Goal: Task Accomplishment & Management: Manage account settings

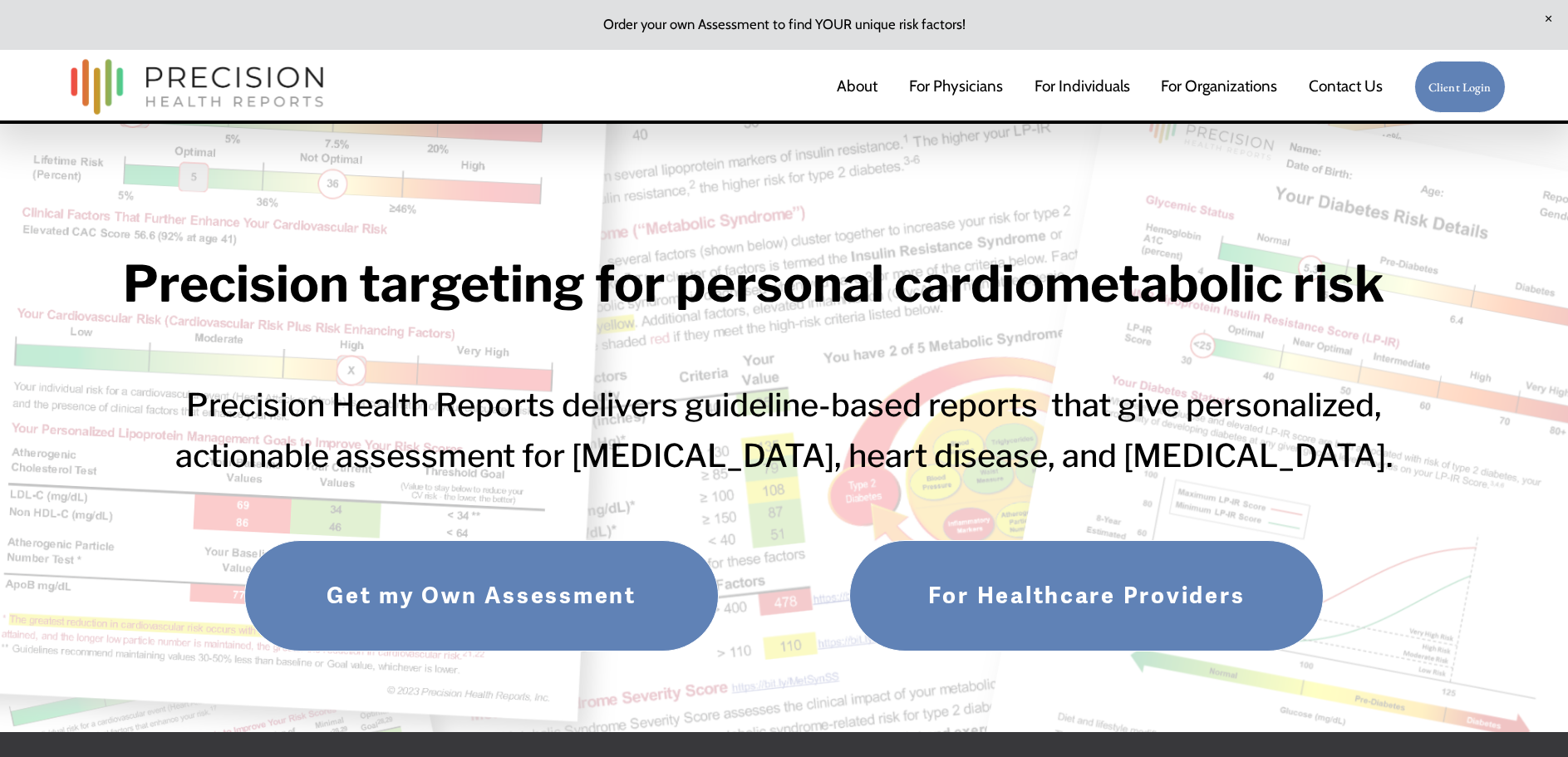
click at [1038, 589] on link "For Healthcare Providers" at bounding box center [1087, 595] width 474 height 111
click at [1062, 80] on link "For Individuals" at bounding box center [1082, 86] width 96 height 35
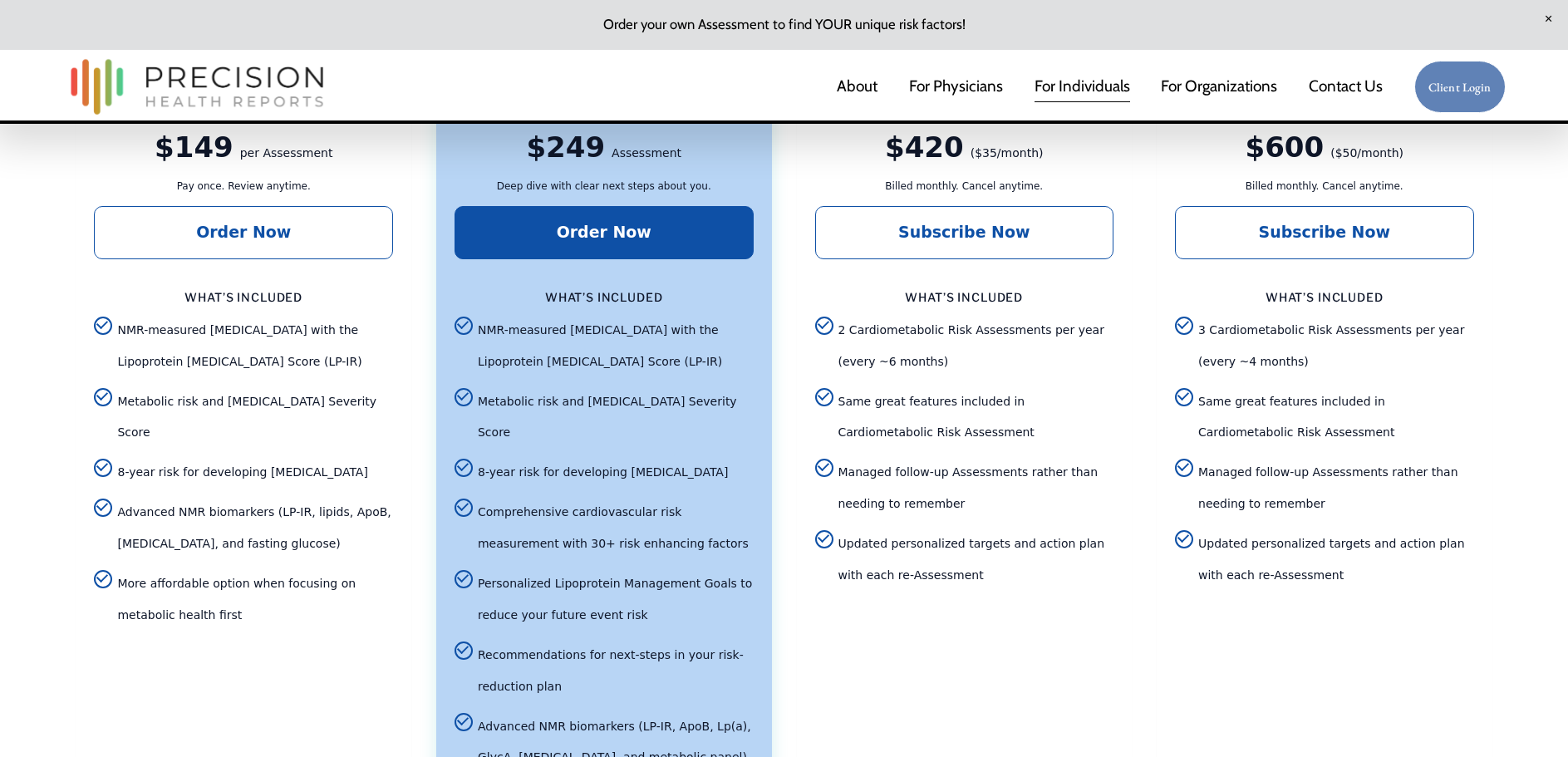
scroll to position [3157, 0]
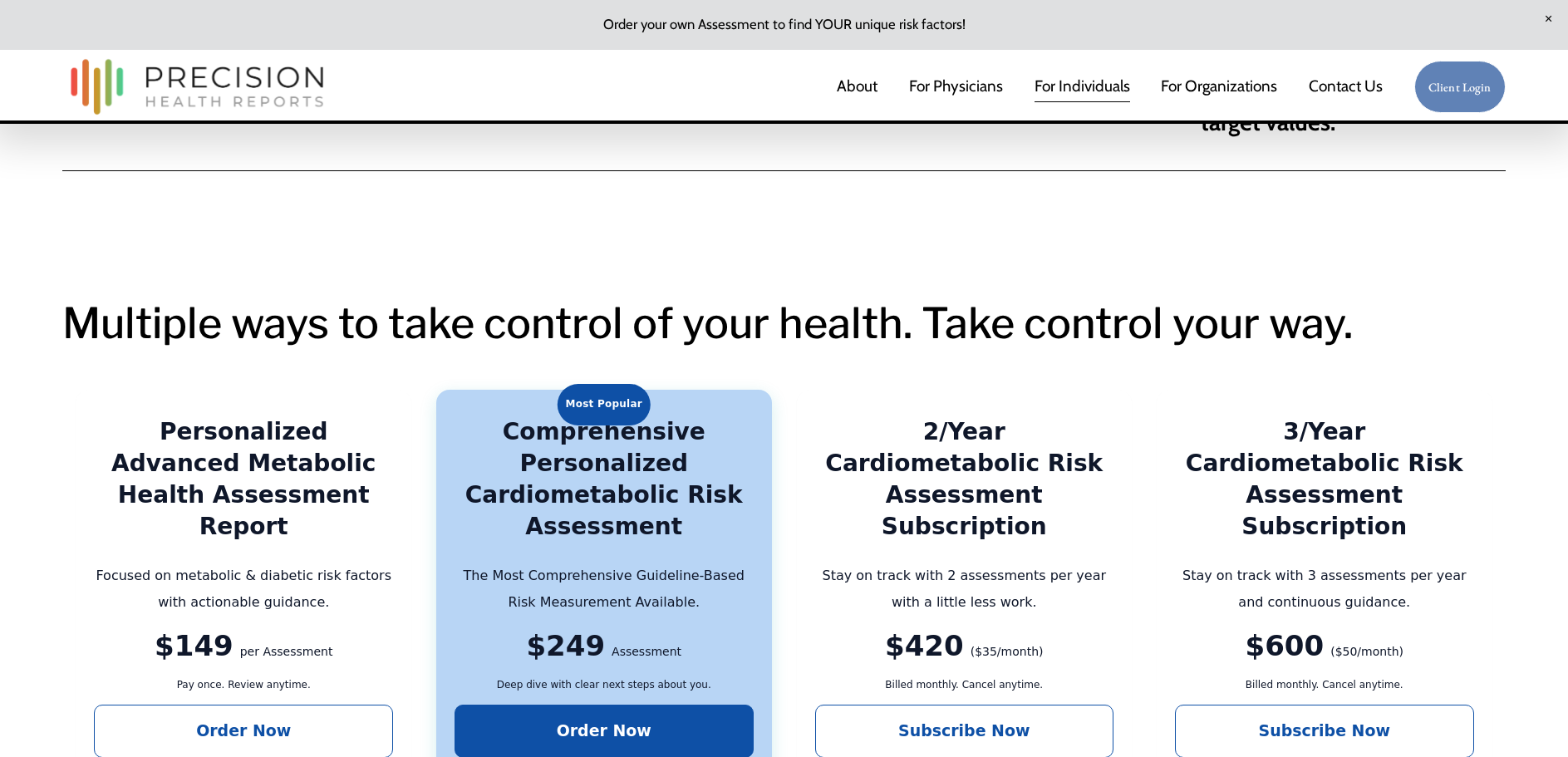
click at [1461, 79] on link "Client Login" at bounding box center [1460, 87] width 91 height 52
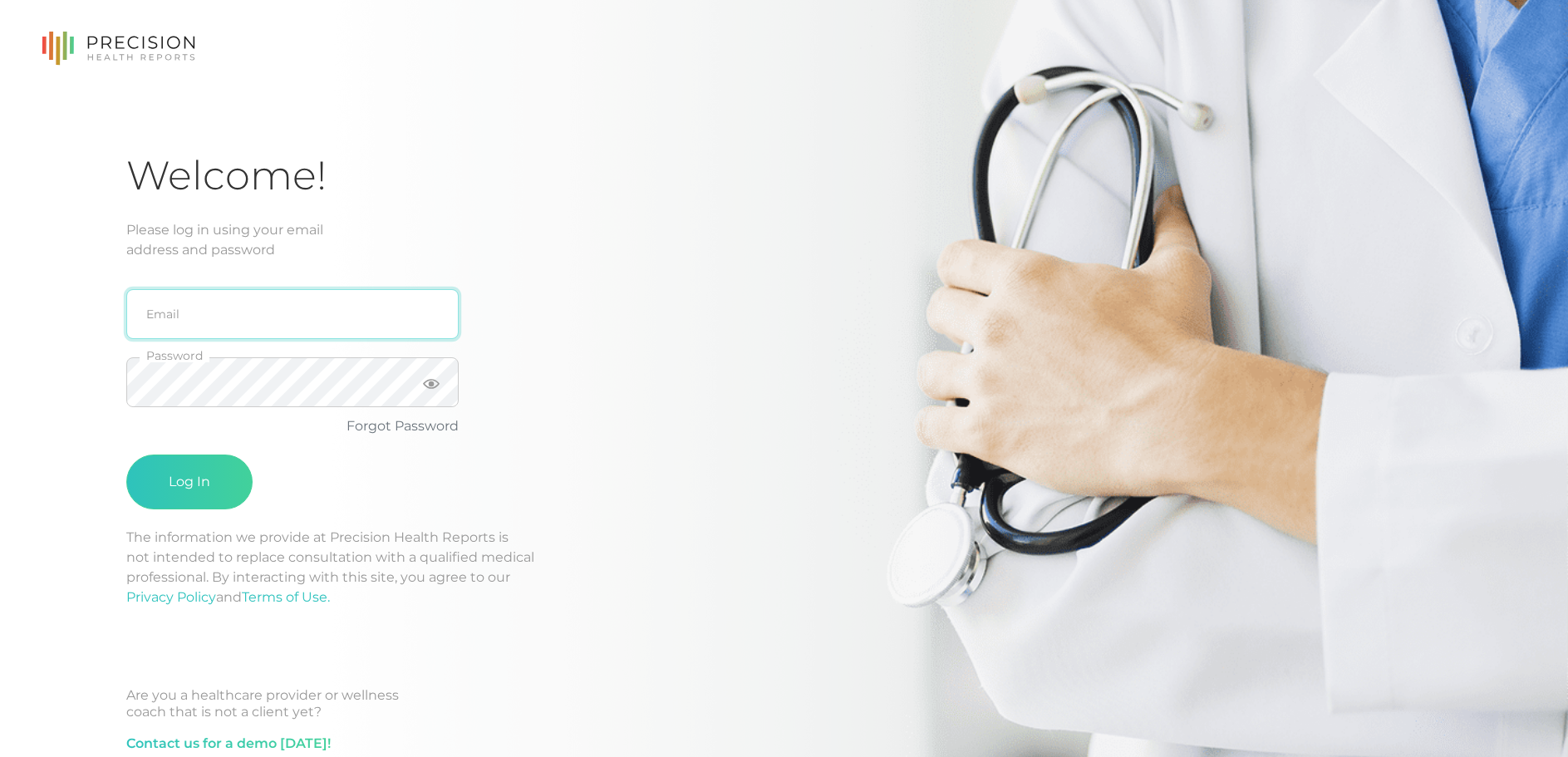
click at [246, 301] on input "email" at bounding box center [292, 313] width 332 height 50
type input "[EMAIL_ADDRESS][DOMAIN_NAME]"
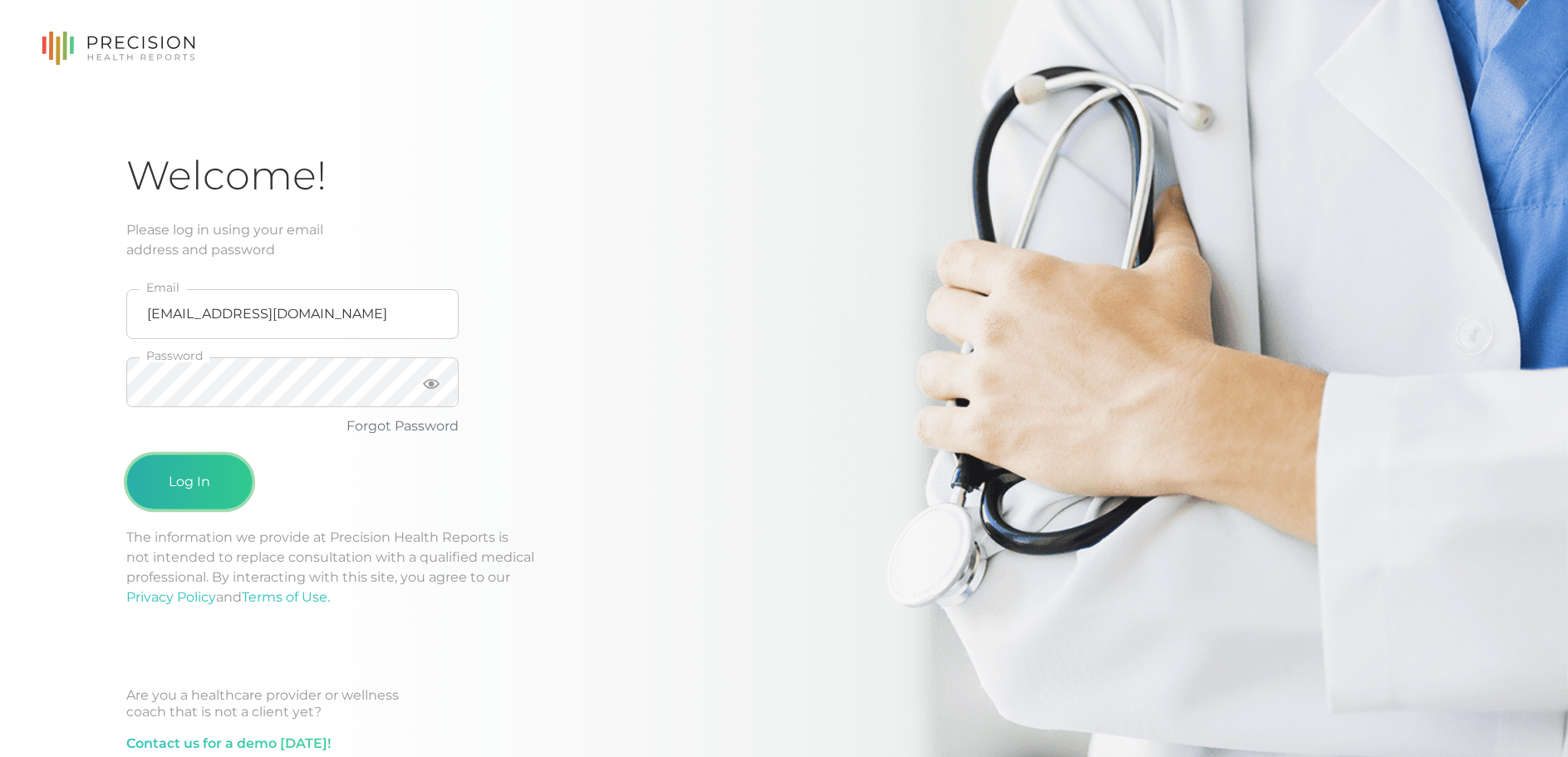
click at [191, 482] on button "Log In" at bounding box center [189, 482] width 126 height 55
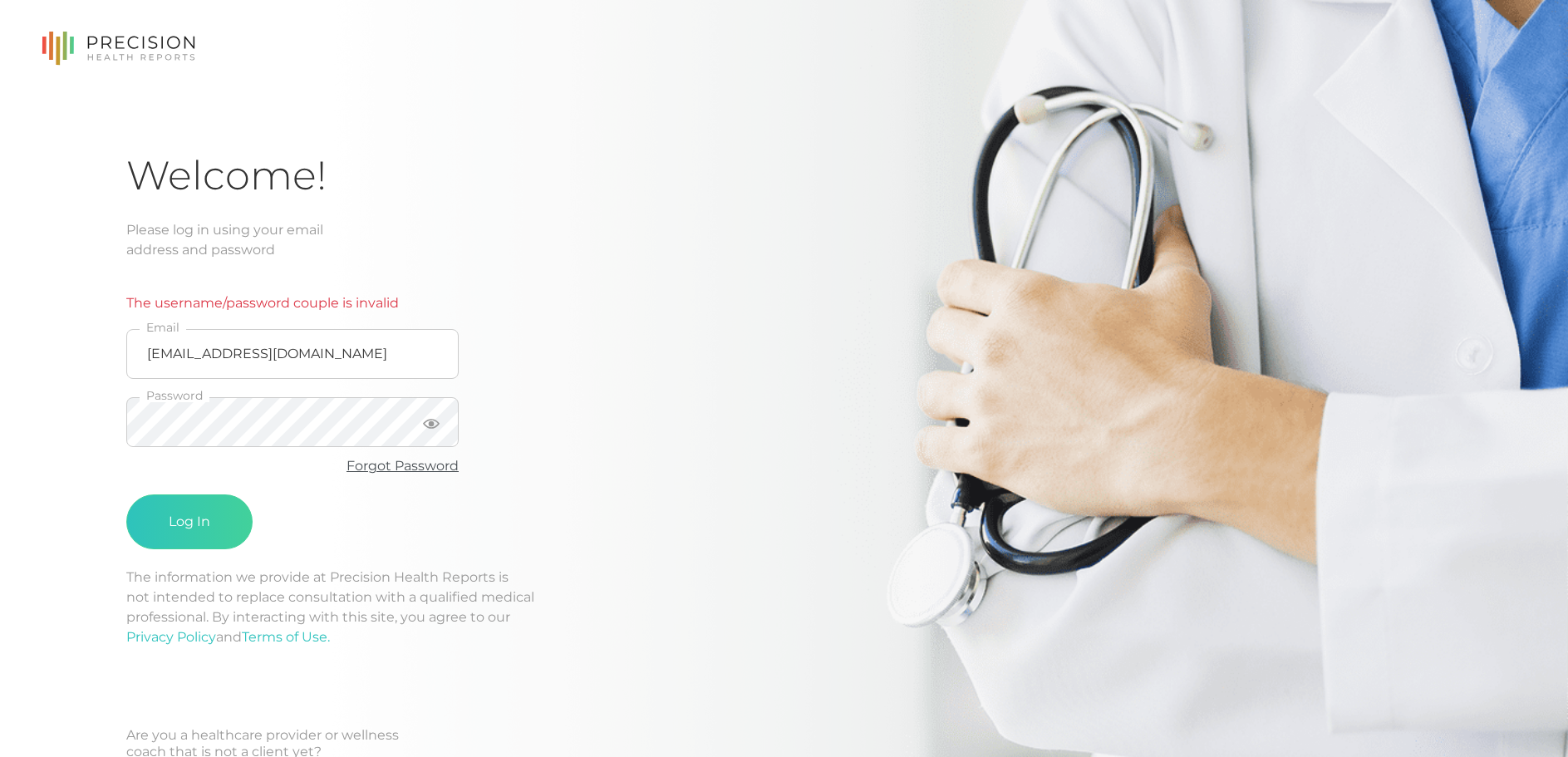
click at [385, 459] on link "Forgot Password" at bounding box center [402, 465] width 112 height 16
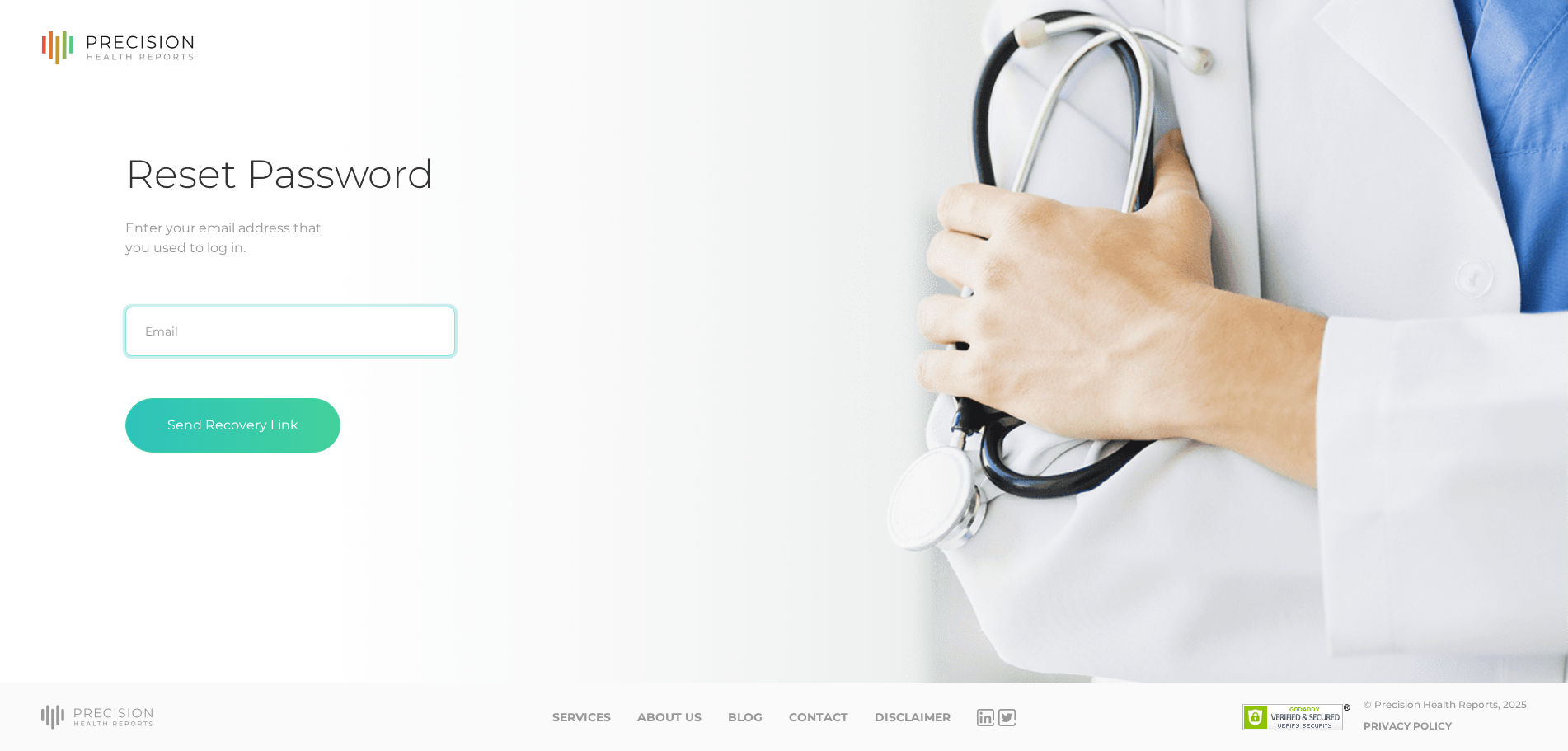
click at [217, 328] on input "text" at bounding box center [290, 331] width 329 height 50
type input "[EMAIL_ADDRESS][DOMAIN_NAME]"
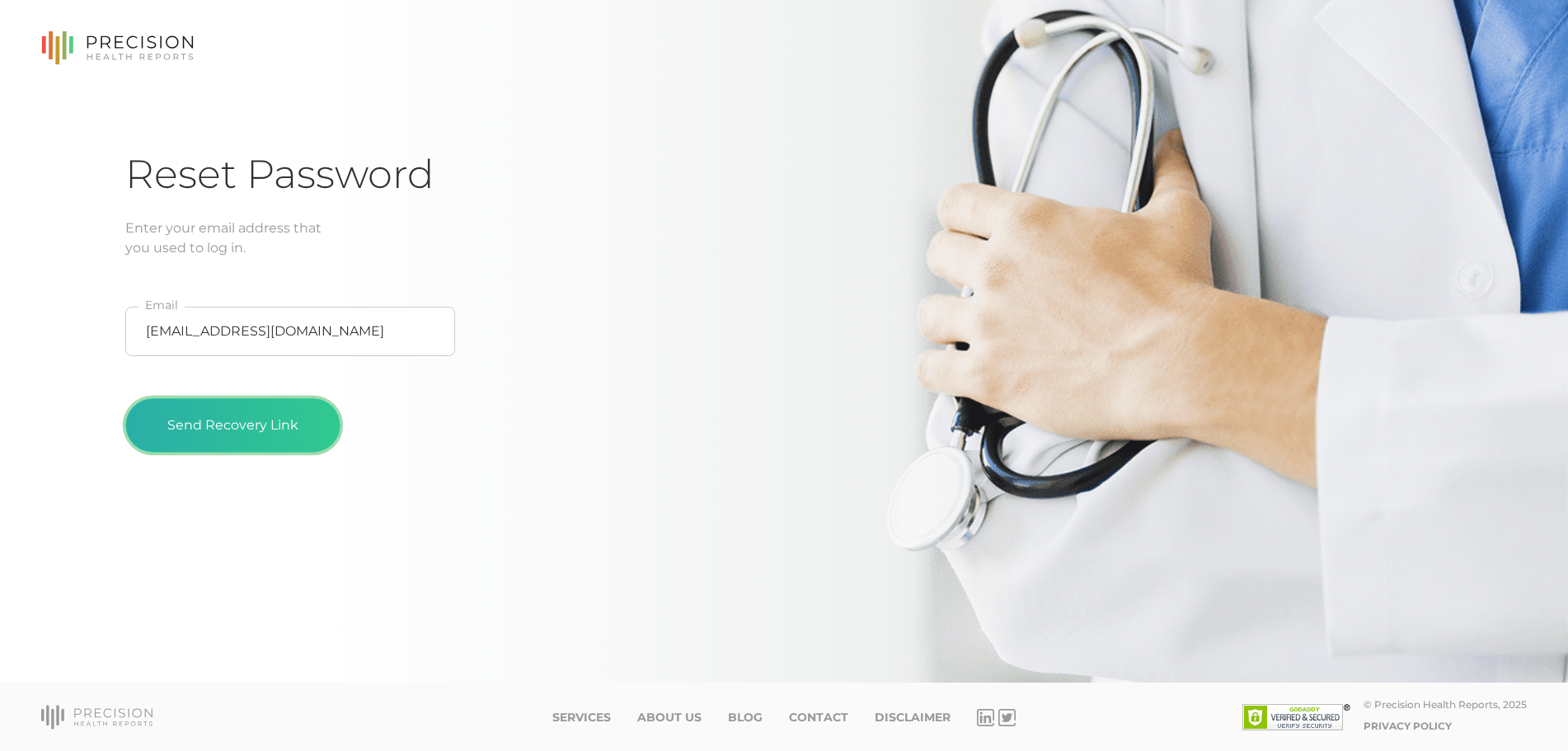
click at [223, 411] on button "Send Recovery Link" at bounding box center [233, 425] width 215 height 55
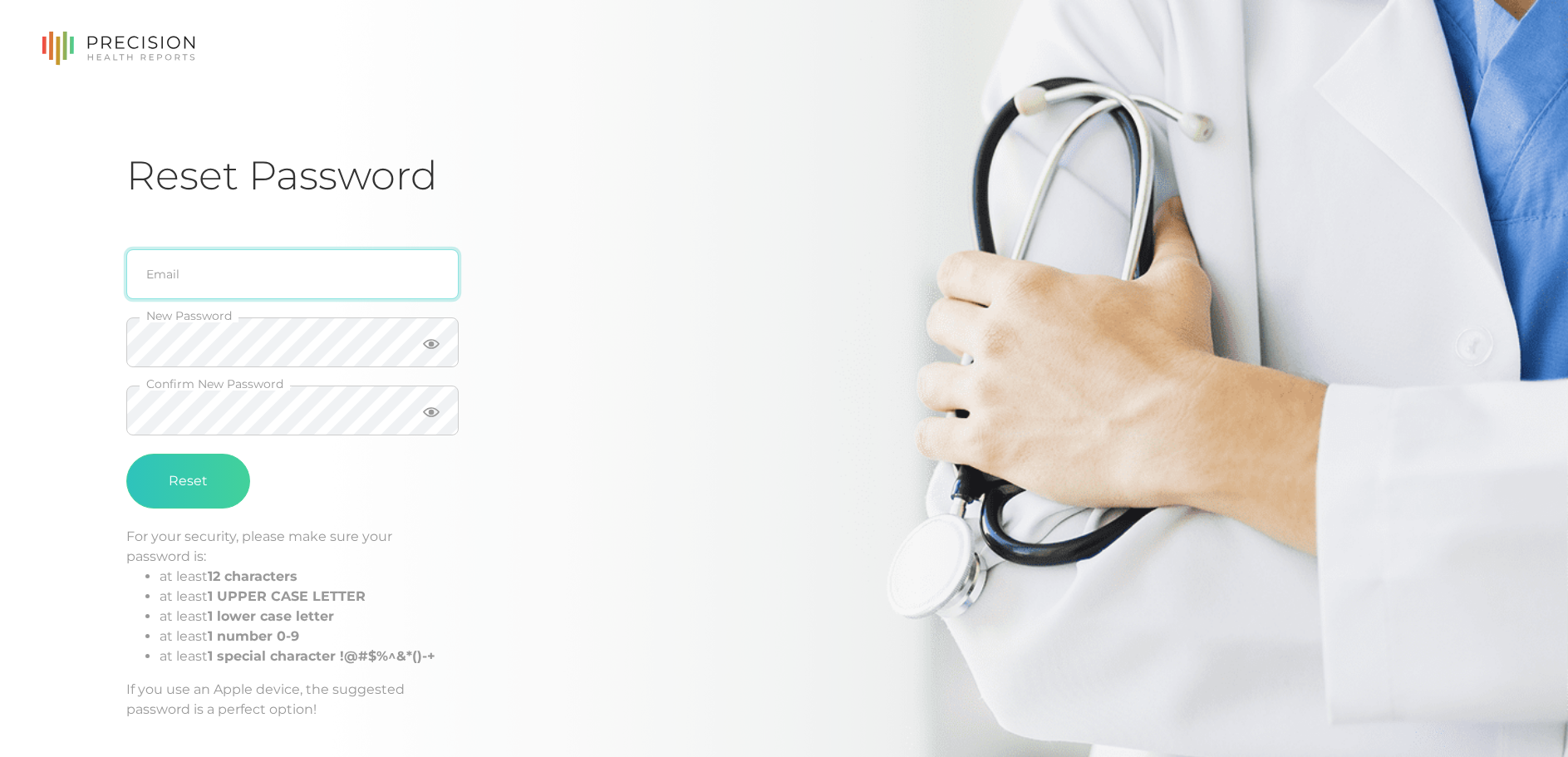
click at [188, 279] on input "email" at bounding box center [292, 274] width 332 height 50
type input "[EMAIL_ADDRESS][DOMAIN_NAME]"
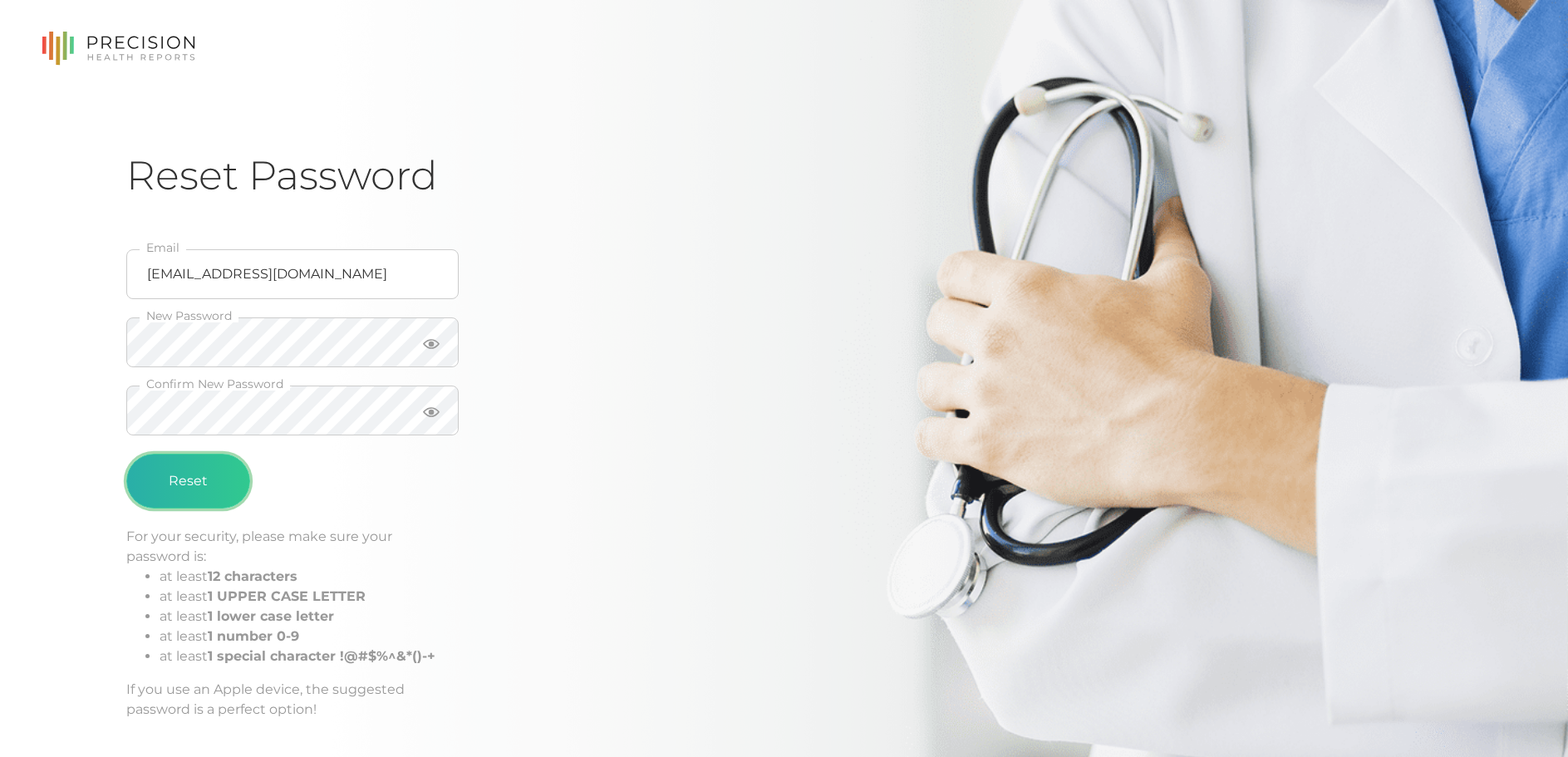
click at [182, 475] on button "Reset" at bounding box center [188, 481] width 124 height 55
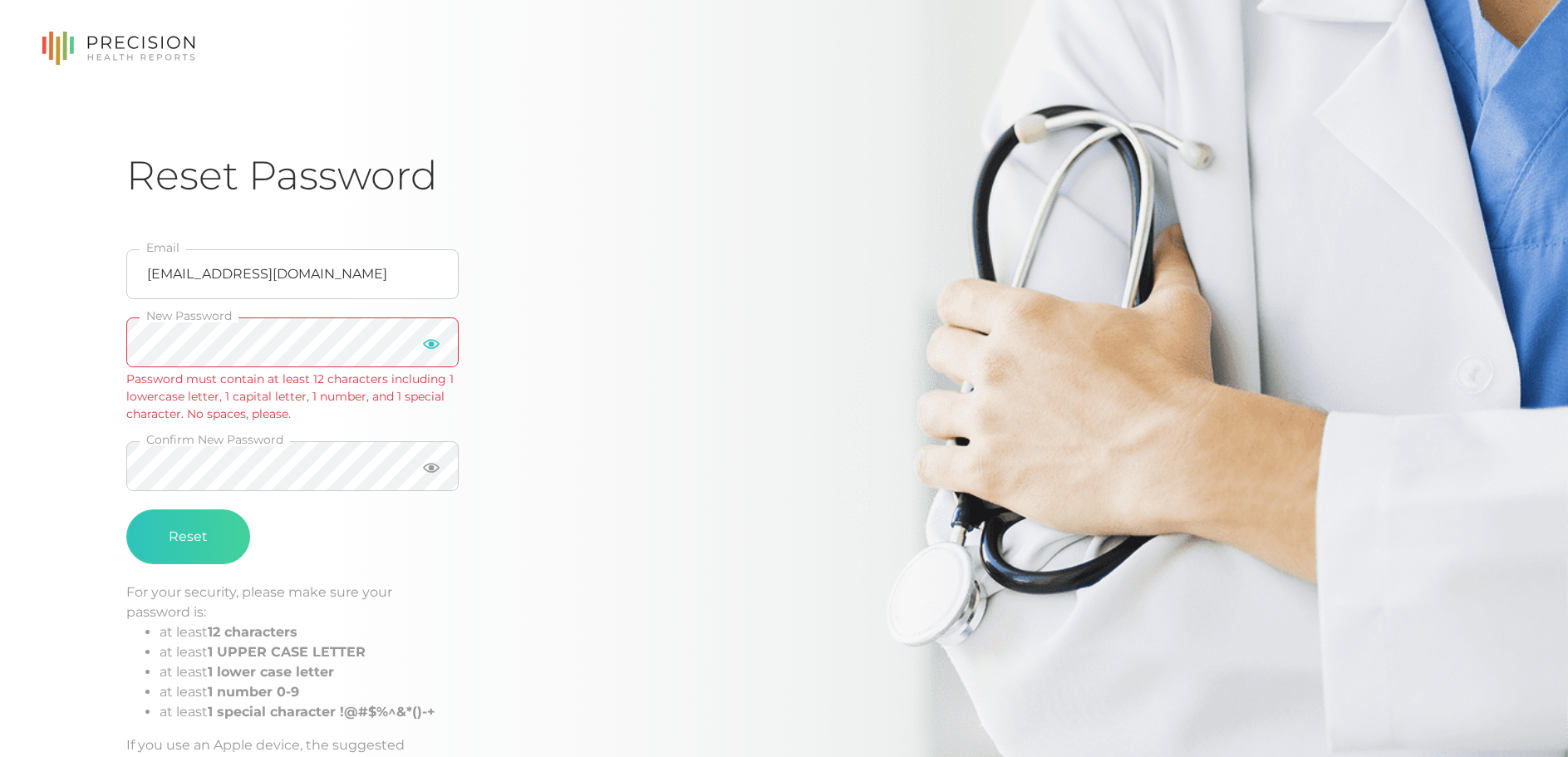
click at [435, 340] on icon at bounding box center [431, 344] width 17 height 10
click at [429, 467] on icon at bounding box center [431, 467] width 17 height 10
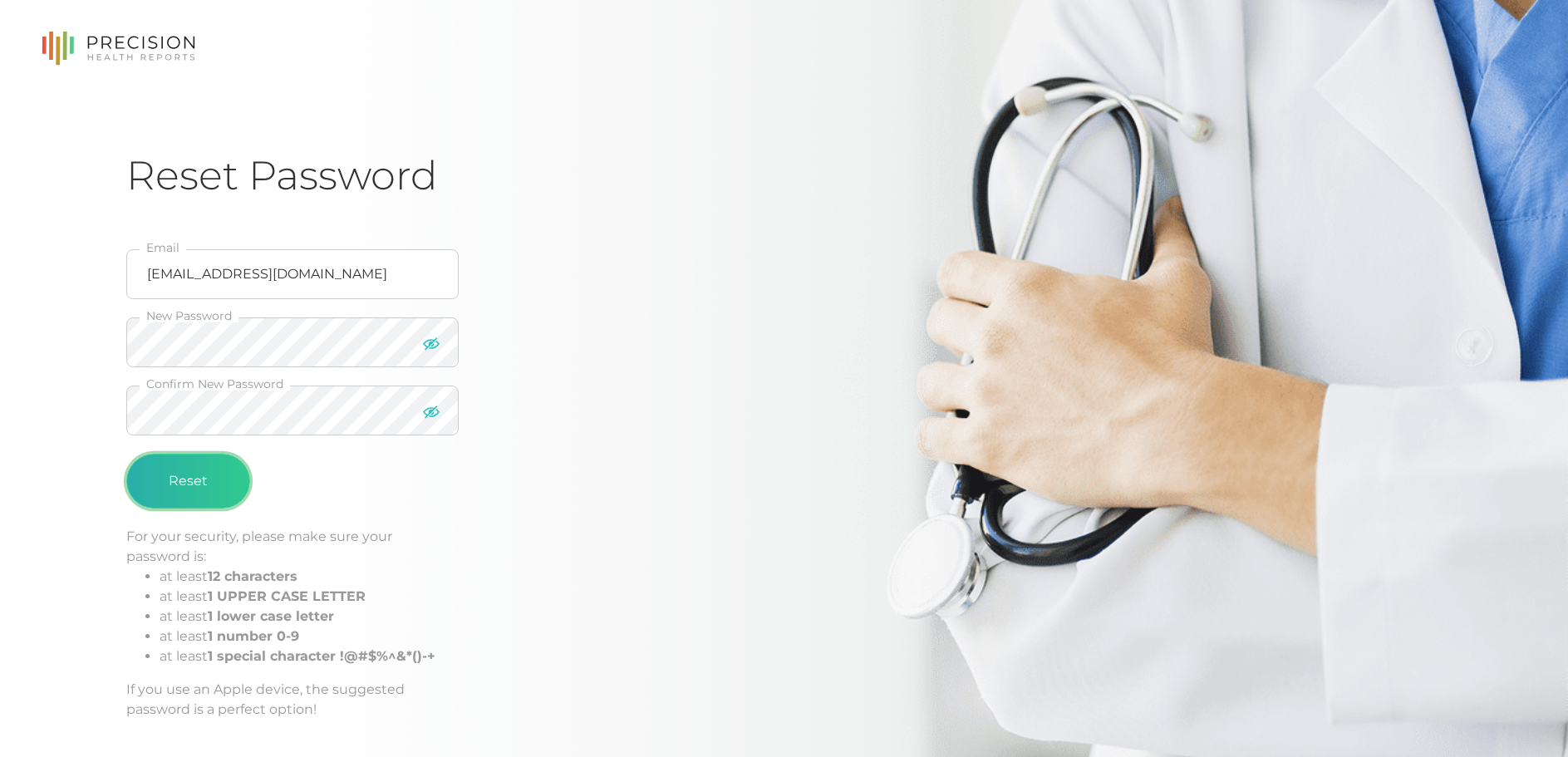
click at [206, 468] on button "Reset" at bounding box center [188, 481] width 124 height 55
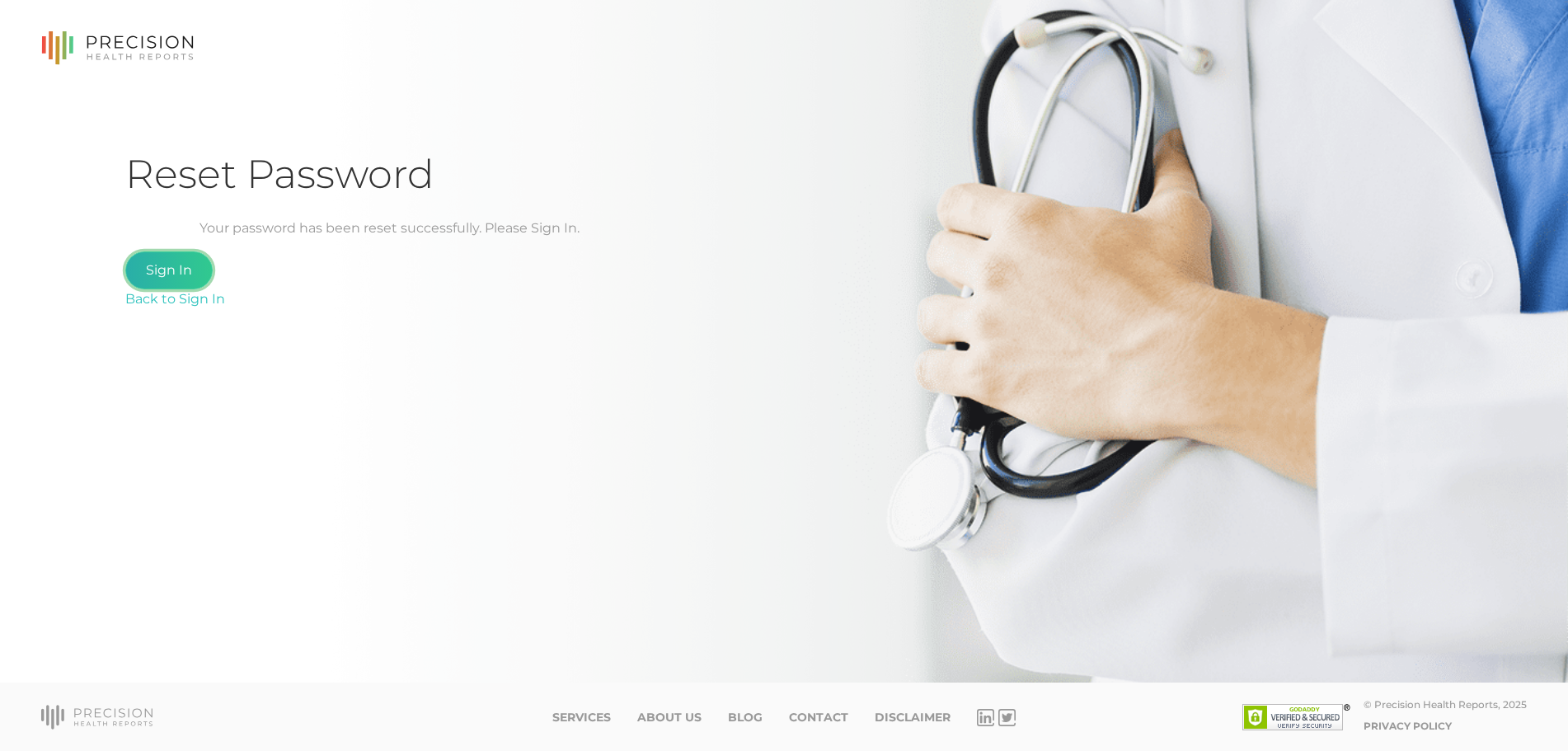
click at [188, 264] on link "Sign In" at bounding box center [169, 270] width 87 height 38
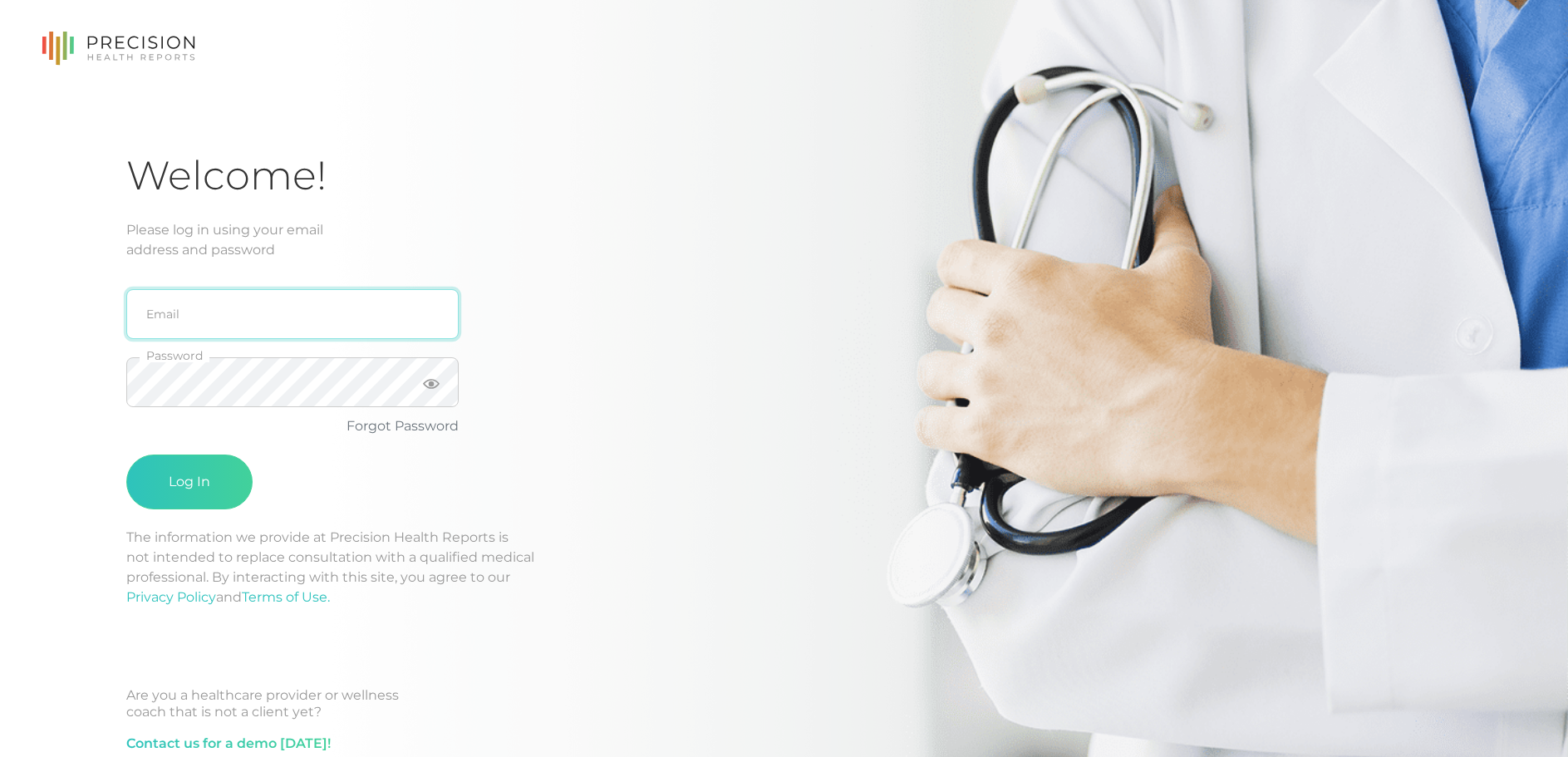
click at [243, 301] on input "email" at bounding box center [292, 313] width 332 height 50
type input "[EMAIL_ADDRESS][DOMAIN_NAME]"
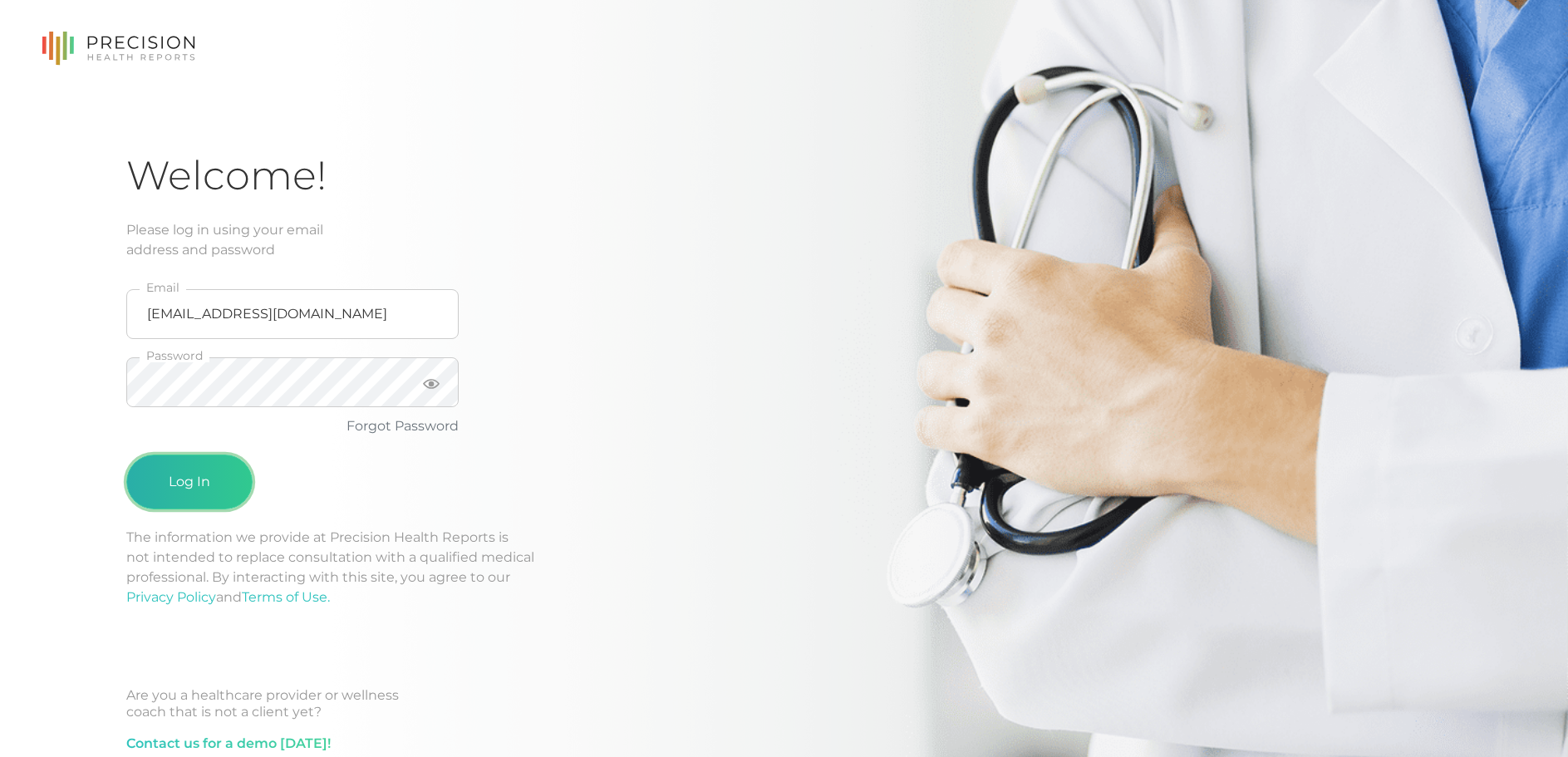
click at [181, 482] on button "Log In" at bounding box center [189, 482] width 126 height 55
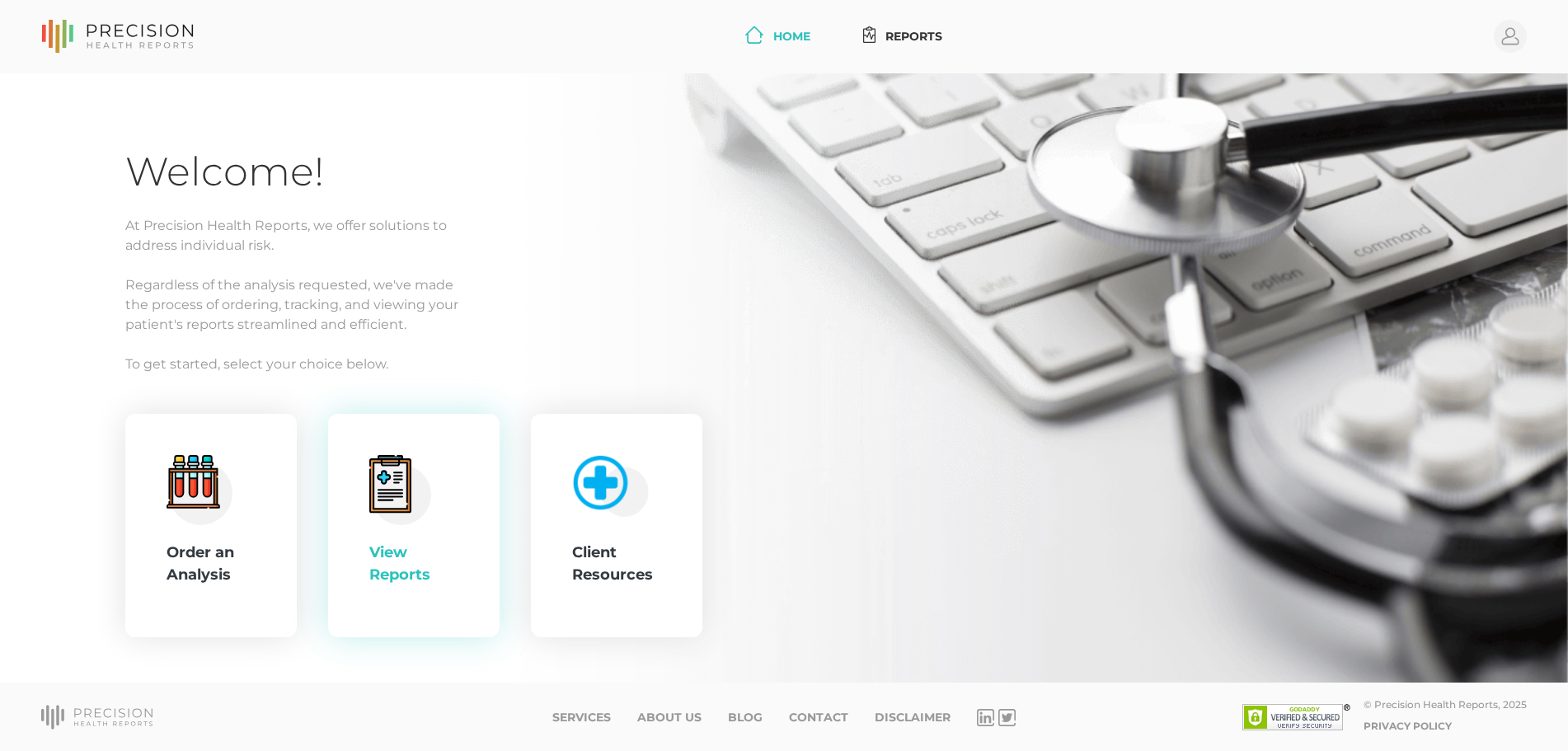
click at [398, 479] on icon at bounding box center [389, 485] width 26 height 30
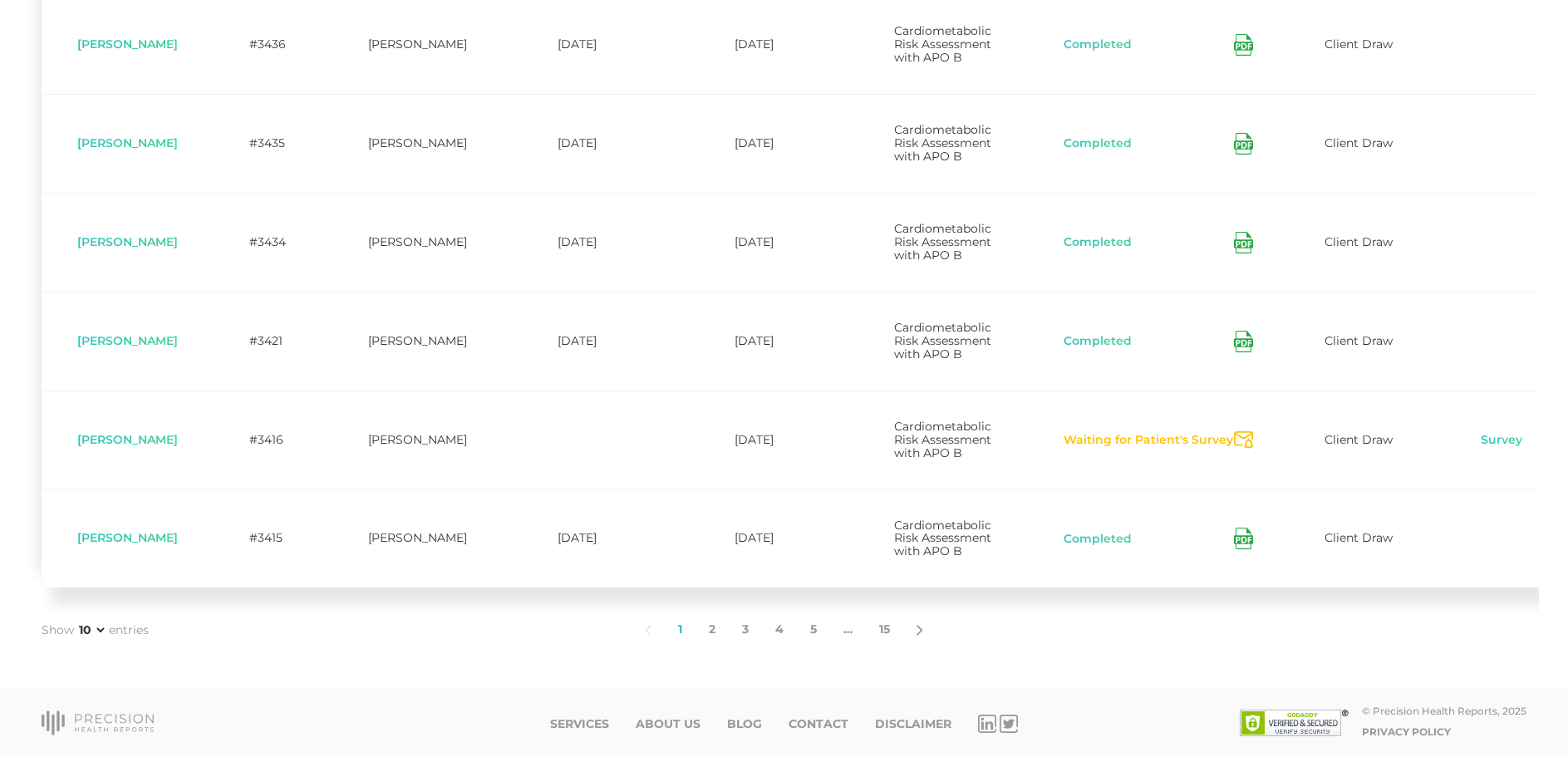
scroll to position [968, 0]
click at [712, 629] on link "2" at bounding box center [712, 629] width 33 height 35
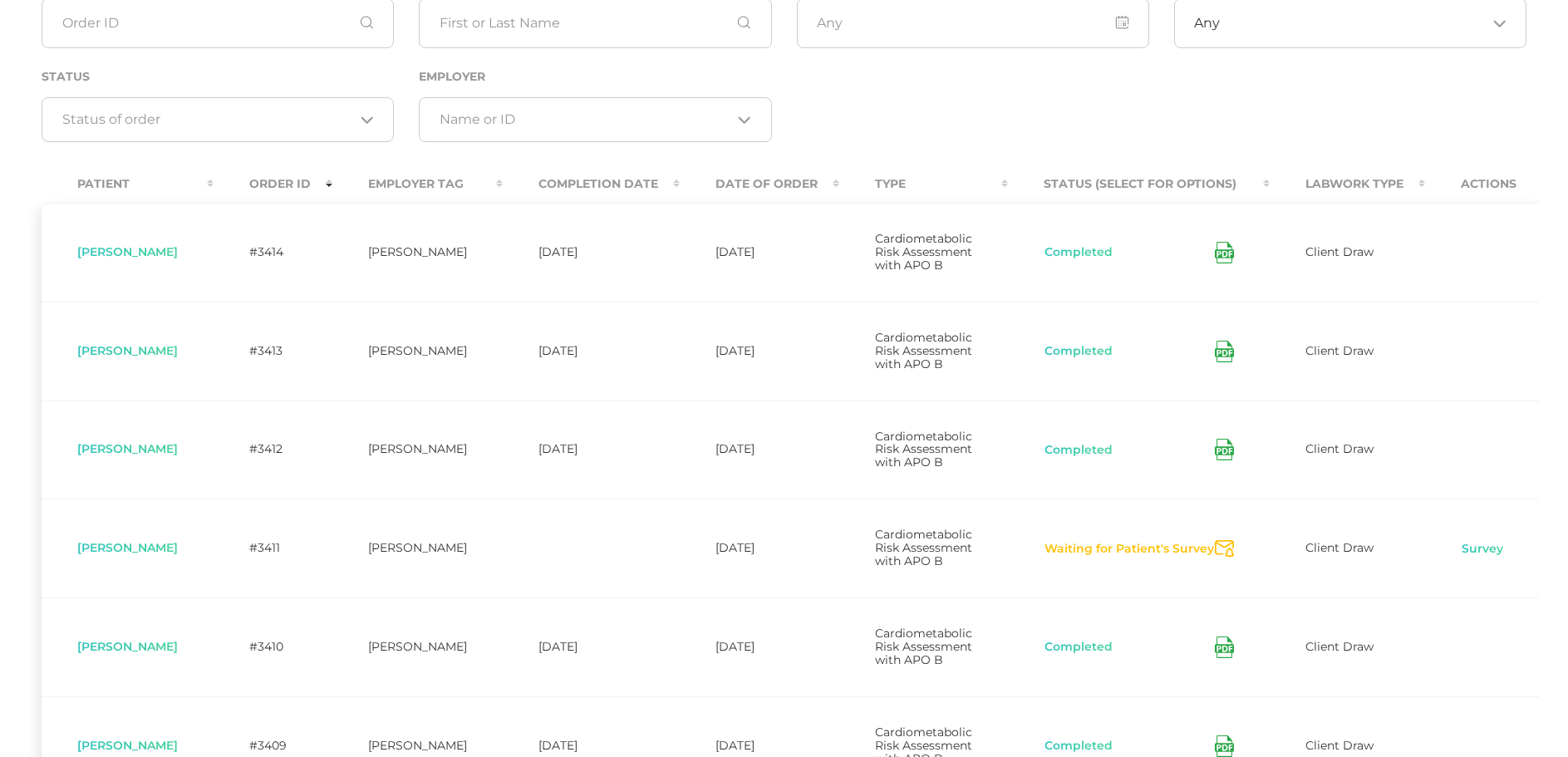
scroll to position [54, 0]
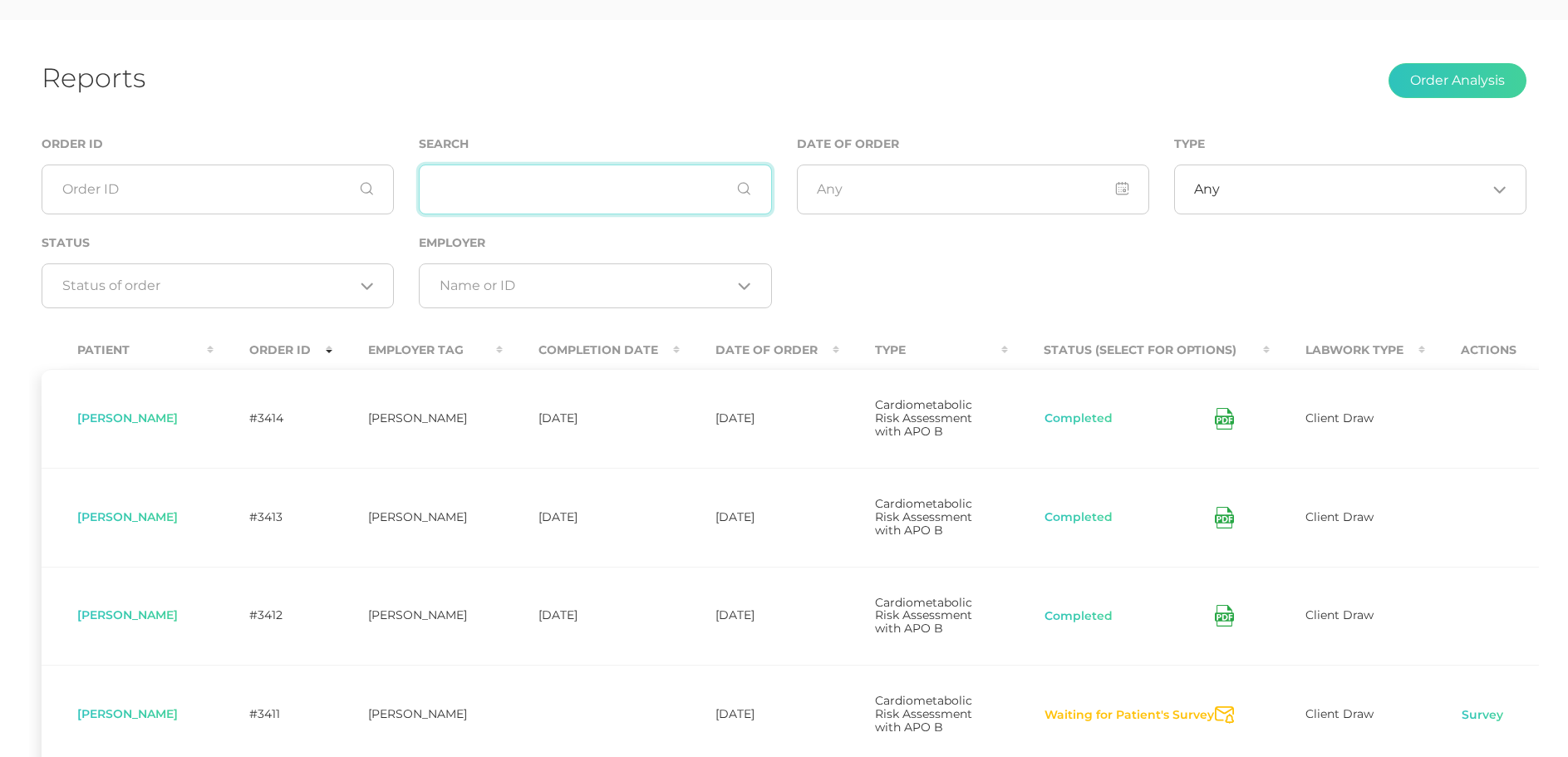
click at [598, 185] on input "text" at bounding box center [595, 189] width 352 height 50
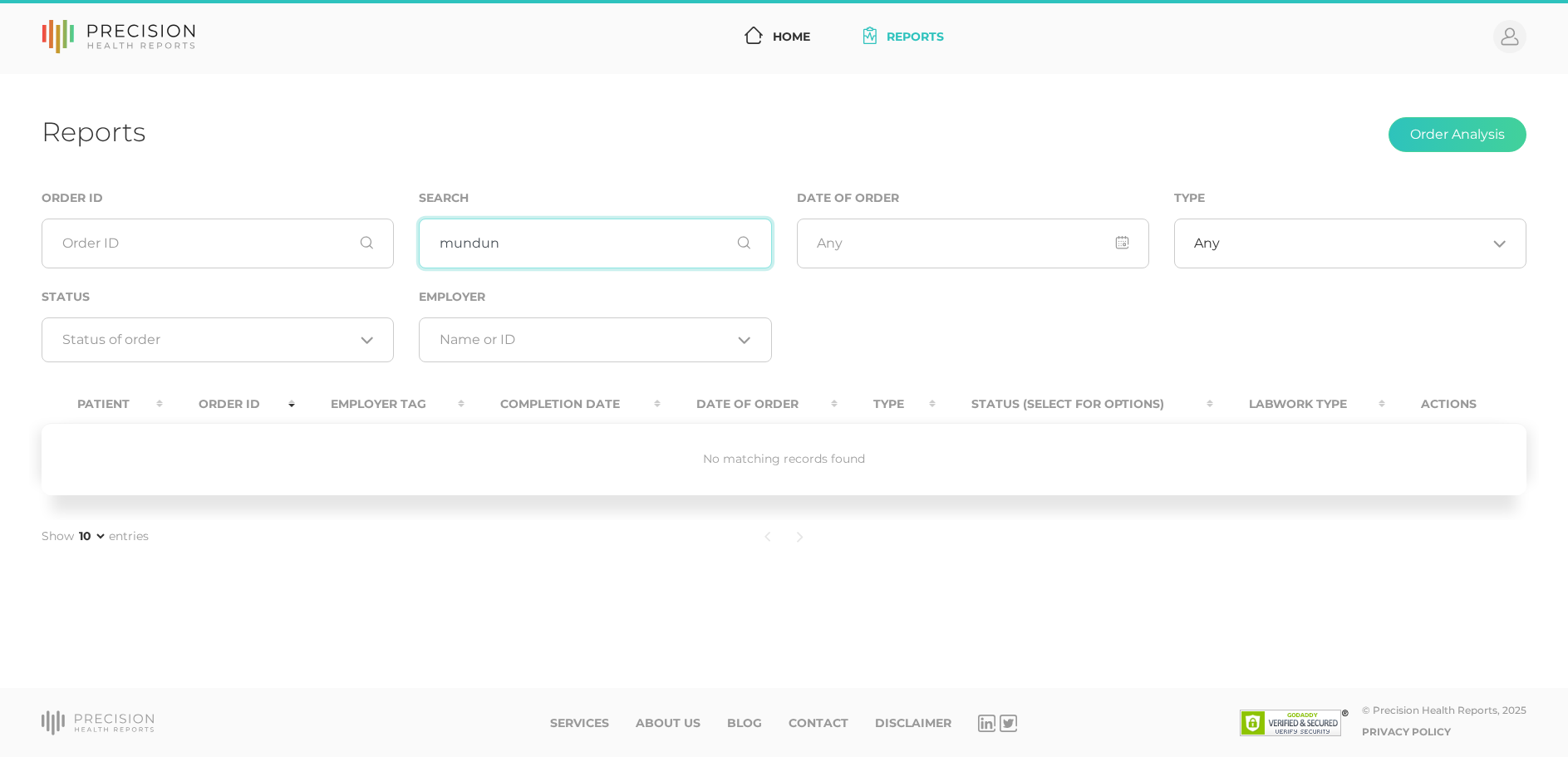
scroll to position [0, 0]
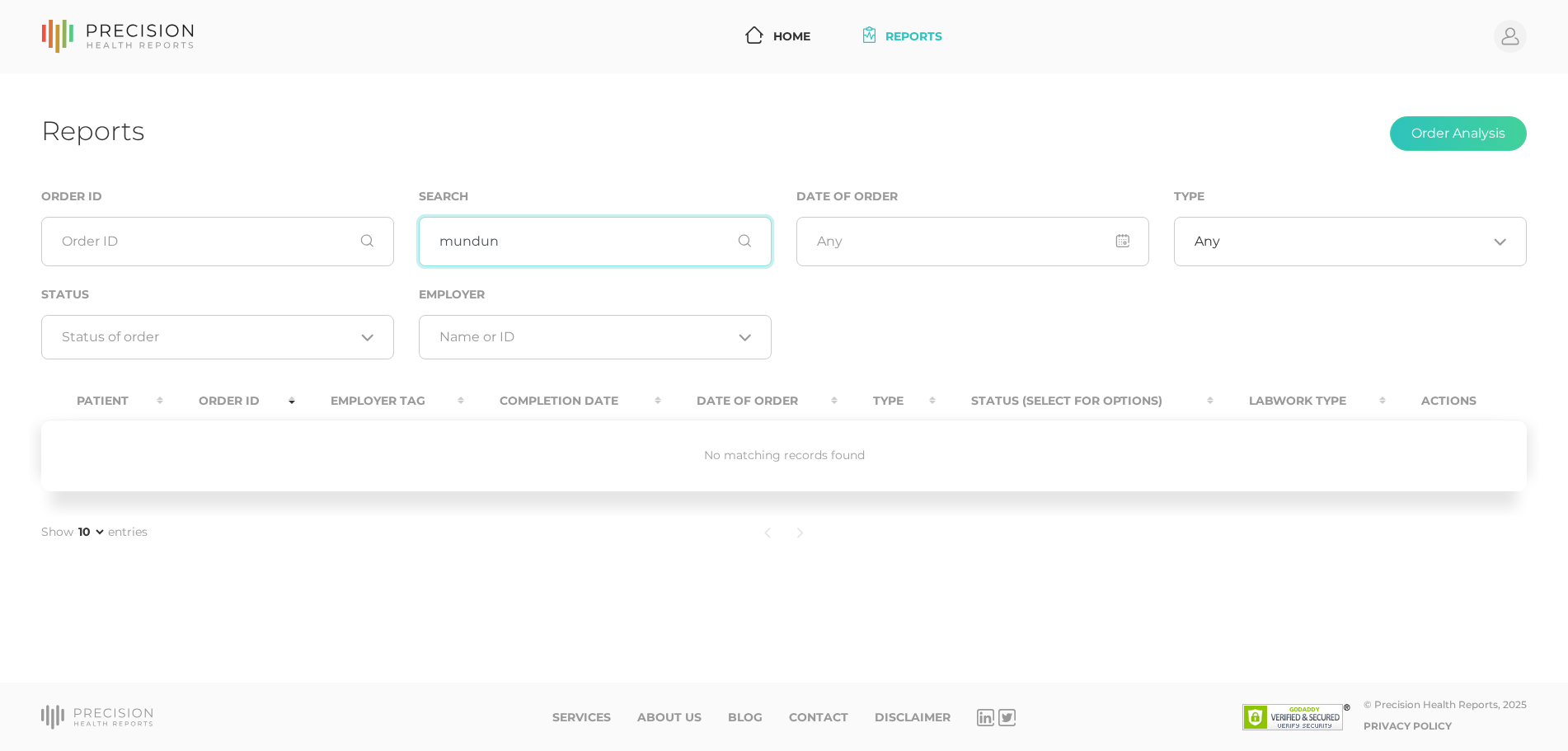
click at [433, 240] on input "mundun" at bounding box center [595, 241] width 353 height 50
click at [490, 244] on input "mundun" at bounding box center [595, 241] width 353 height 50
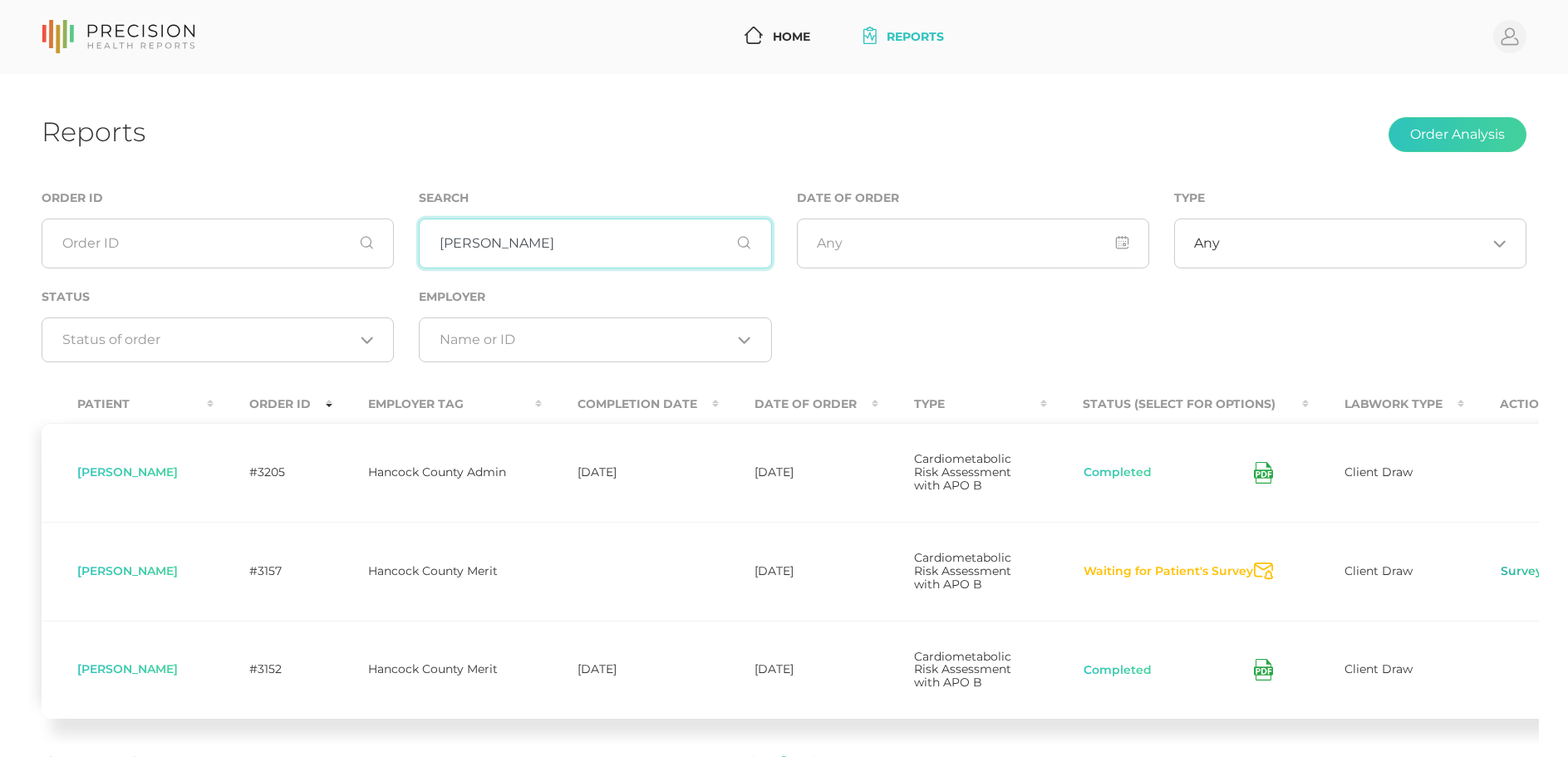
type input "[PERSON_NAME]"
click at [1519, 580] on link "Survey" at bounding box center [1521, 572] width 43 height 17
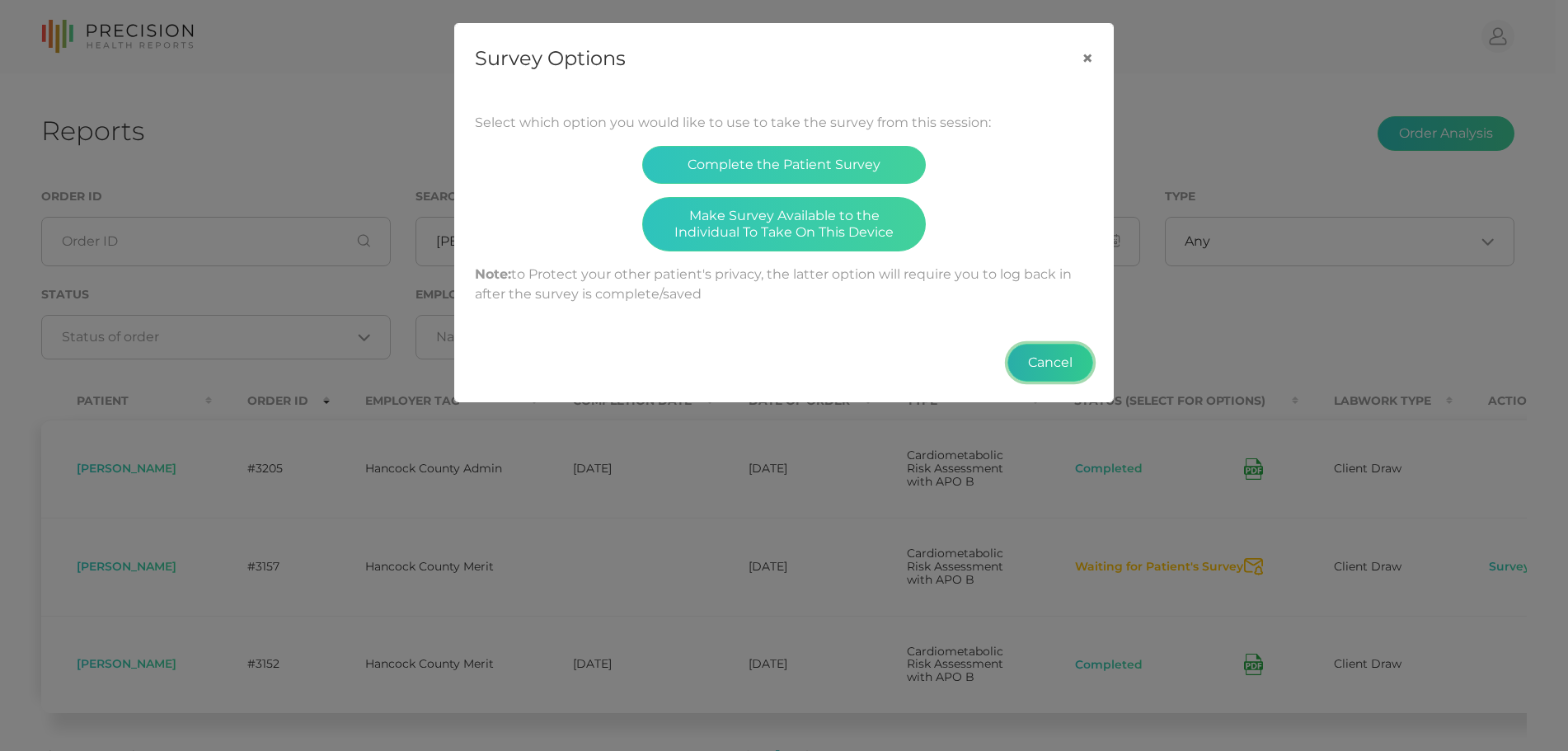
click at [1040, 371] on button "Cancel" at bounding box center [1050, 362] width 86 height 38
